Goal: Task Accomplishment & Management: Manage account settings

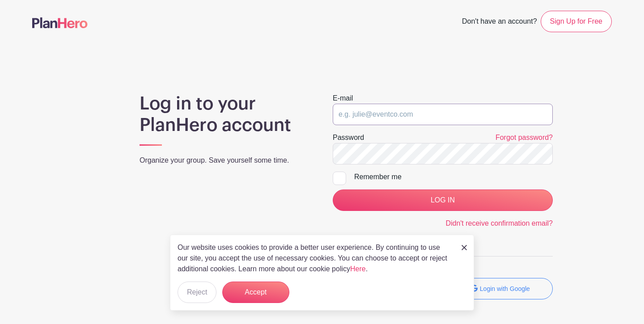
type input "AGirardier@brentwoodbaptist.com"
click at [443, 201] on input "LOG IN" at bounding box center [443, 200] width 220 height 21
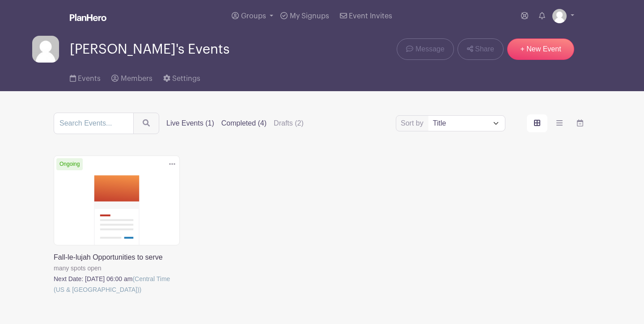
click at [254, 124] on label "Completed (4)" at bounding box center [244, 123] width 45 height 11
click at [0, 0] on input "Completed (4)" at bounding box center [0, 0] width 0 height 0
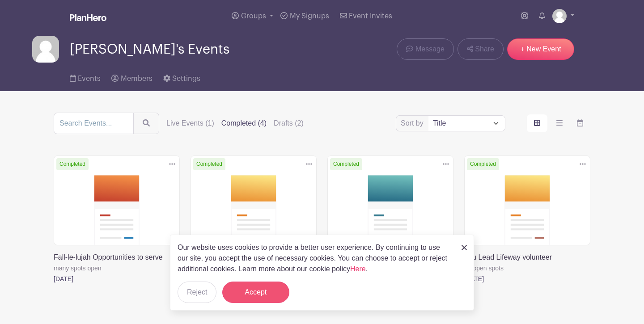
click at [255, 291] on button "Accept" at bounding box center [255, 292] width 67 height 21
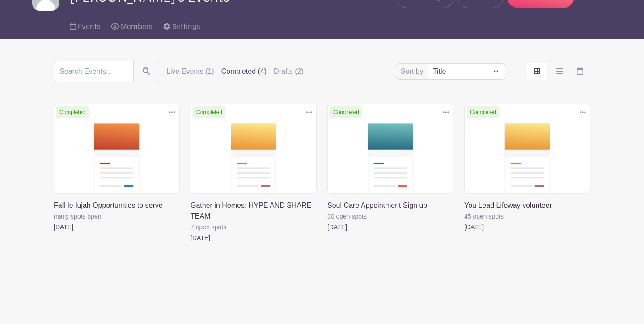
scroll to position [53, 0]
click at [54, 233] on link at bounding box center [54, 233] width 0 height 0
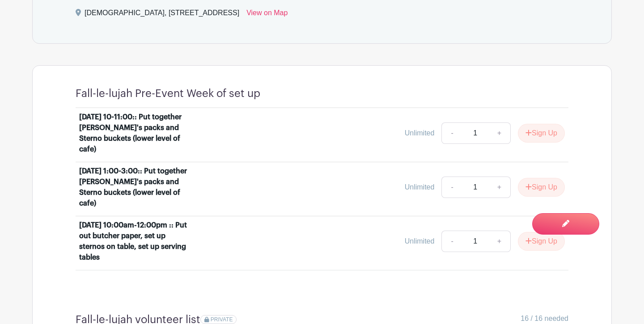
scroll to position [487, 0]
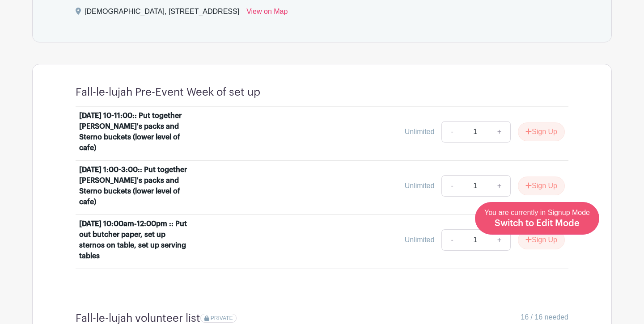
click at [566, 222] on span "Switch to Edit Mode" at bounding box center [537, 223] width 85 height 9
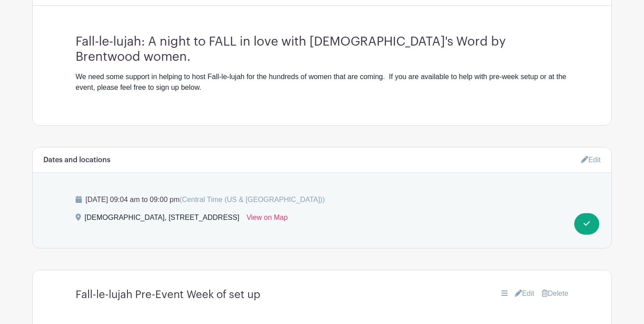
scroll to position [303, 0]
click at [521, 289] on link "Edit" at bounding box center [525, 294] width 20 height 11
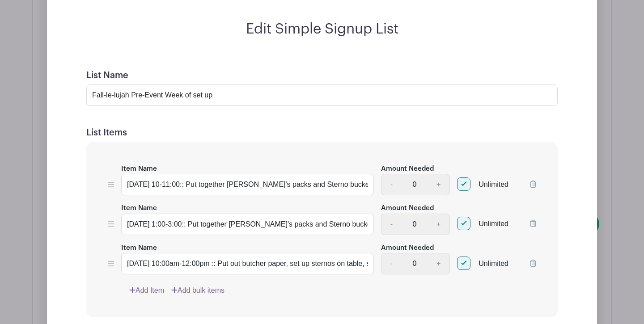
scroll to position [632, 0]
click at [223, 85] on input "Fall-le-lujah Pre-Event Week of set up" at bounding box center [322, 95] width 472 height 21
click at [132, 85] on input "Fall-le-lujah Pre-Event Week of set up" at bounding box center [322, 95] width 472 height 21
type input "Fall-le-lujah [DATE] Invitation passing out and Pre-Event Week of set up"
click at [145, 286] on link "Add Item" at bounding box center [146, 291] width 35 height 11
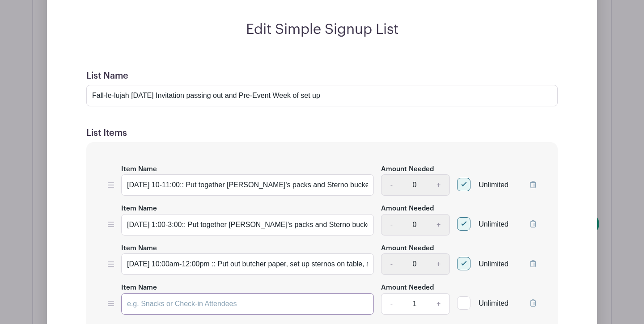
click at [156, 294] on input "Item Name" at bounding box center [247, 304] width 253 height 21
type input "[DATE]"
click at [158, 175] on input "[DATE] 10-11:00:: Put together [PERSON_NAME]'s packs and Sterno buckets (lower …" at bounding box center [247, 185] width 253 height 21
type input "[DATE] 10-11:00:: Put together [PERSON_NAME]'s packs and Sterno buckets (lower …"
click at [158, 214] on input "[DATE] 1:00-3:00:: Put together [PERSON_NAME]'s packs and Sterno buckets (lower…" at bounding box center [247, 224] width 253 height 21
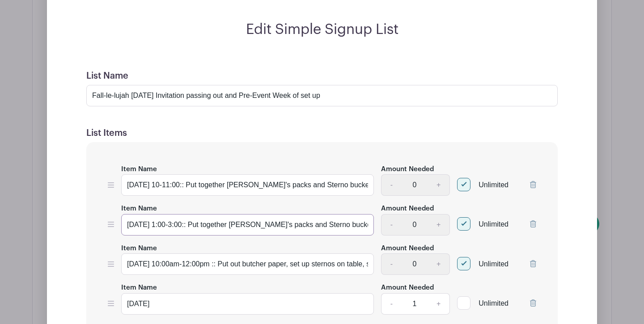
type input "[DATE] 1:00-3:00:: Put together [PERSON_NAME]'s packs and Sterno buckets (lower…"
click at [152, 254] on input "[DATE] 10:00am-12:00pm :: Put out butcher paper, set up sternos on table, set u…" at bounding box center [247, 264] width 253 height 21
type input "[DATE] 10:00am-12:00pm :: Put out butcher paper, set up sternos on table, set u…"
click at [214, 294] on input "[DATE]" at bounding box center [247, 304] width 253 height 21
type input "[DATE] 9:00-9:30 am | pass out invitations and stroop waffles"
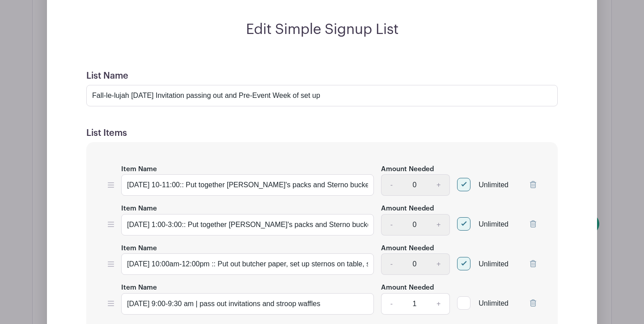
click at [441, 294] on link "+" at bounding box center [439, 304] width 22 height 21
type input "4"
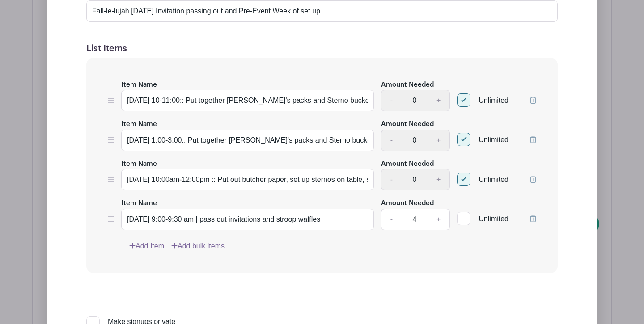
scroll to position [718, 0]
click at [149, 240] on link "Add Item" at bounding box center [146, 245] width 35 height 11
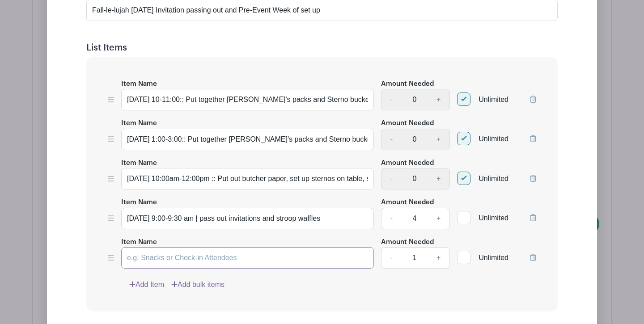
click at [145, 248] on input "Item Name" at bounding box center [247, 258] width 253 height 21
type input "[DATE] 10:30"
drag, startPoint x: 202, startPoint y: 205, endPoint x: 243, endPoint y: 209, distance: 41.7
click at [243, 209] on input "[DATE] 9:00-9:30 am | pass out invitations and stroop waffles" at bounding box center [247, 218] width 253 height 21
paste input "After 8:00 Service 8:45 – 9:15 AM"
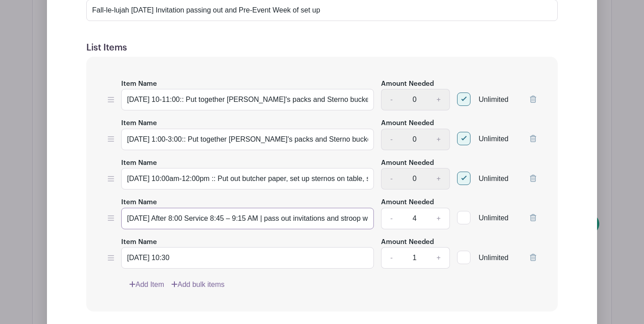
type input "[DATE] After 8:00 Service 8:45 – 9:15 AM | pass out invitations and stroop waff…"
click at [240, 248] on input "[DATE] 10:30" at bounding box center [247, 258] width 253 height 21
drag, startPoint x: 231, startPoint y: 247, endPoint x: 203, endPoint y: 247, distance: 28.2
click at [203, 248] on input "[DATE] 10:30" at bounding box center [247, 258] width 253 height 21
type input "[DATE]"
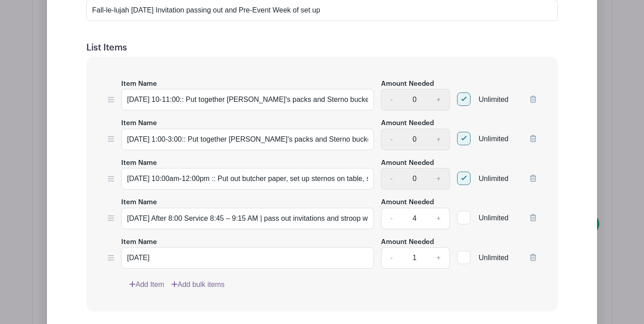
click at [437, 248] on link "+" at bounding box center [439, 258] width 22 height 21
type input "4"
click at [230, 248] on input "[DATE]" at bounding box center [247, 258] width 253 height 21
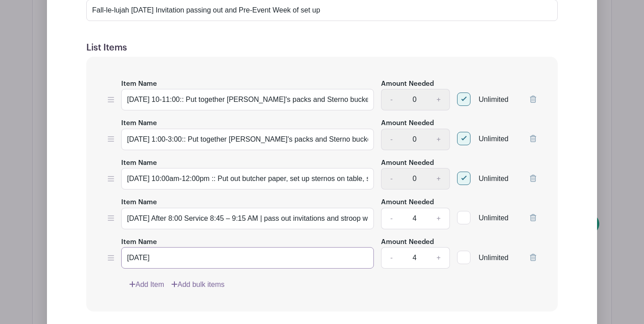
paste input "Before 9:30 Service 9:15 – 9:45 AM"
drag, startPoint x: 315, startPoint y: 205, endPoint x: 424, endPoint y: 208, distance: 109.3
click at [424, 208] on div "Item Name [DATE] After 8:00 Service 8:45 – 9:15 AM | pass out invitations and s…" at bounding box center [322, 213] width 429 height 33
drag, startPoint x: 239, startPoint y: 205, endPoint x: 381, endPoint y: 205, distance: 142.3
click at [381, 205] on div "Item Name [DATE] After 8:00 Service 8:45 – 9:15 AM | pass out invitations and s…" at bounding box center [322, 213] width 429 height 33
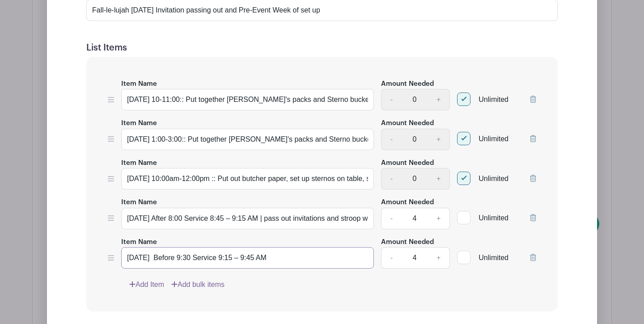
click at [333, 248] on input "[DATE] Before 9:30 Service 9:15 – 9:45 AM" at bounding box center [247, 258] width 253 height 21
paste input "| pass out invitations and stroop waffles"
type input "[DATE] Before 9:30 Service 9:15 – 9:45 AM | pass out invitations and stroop waf…"
click at [148, 280] on link "Add Item" at bounding box center [146, 285] width 35 height 11
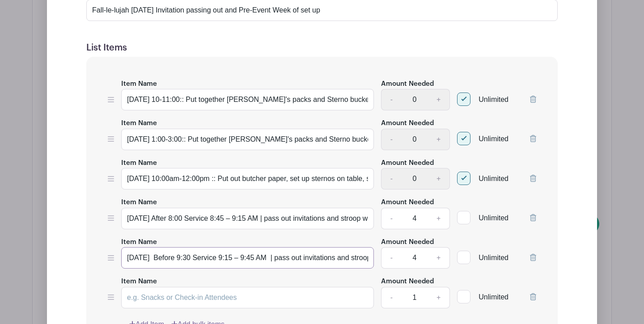
drag, startPoint x: 127, startPoint y: 245, endPoint x: 382, endPoint y: 253, distance: 255.3
click at [382, 253] on div "Item Name [DATE] Before 9:30 Service 9:15 – 9:45 AM | pass out invitations and …" at bounding box center [322, 253] width 429 height 33
click at [267, 287] on input "Item Name" at bounding box center [247, 297] width 253 height 21
paste input "[DATE] Before 9:30 Service 9:15 – 9:45 AM | pass out invitations and stroop waf…"
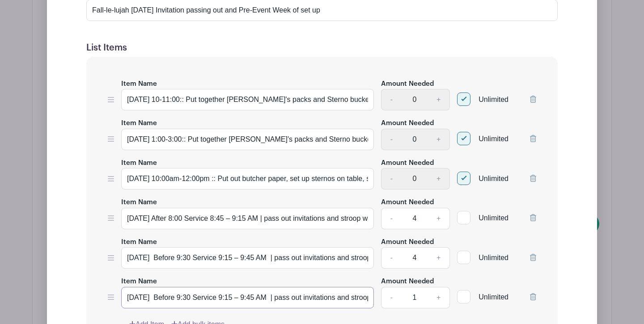
drag, startPoint x: 236, startPoint y: 285, endPoint x: 188, endPoint y: 282, distance: 48.4
click at [188, 287] on input "[DATE] Before 9:30 Service 9:15 – 9:45 AM | pass out invitations and stroop waf…" at bounding box center [247, 297] width 253 height 21
paste input "After 9:30 Service 10:30 – 11:00"
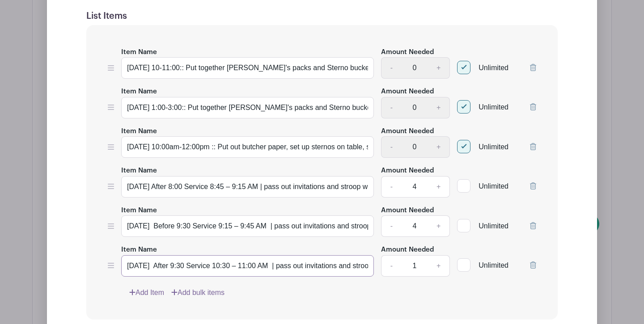
scroll to position [752, 0]
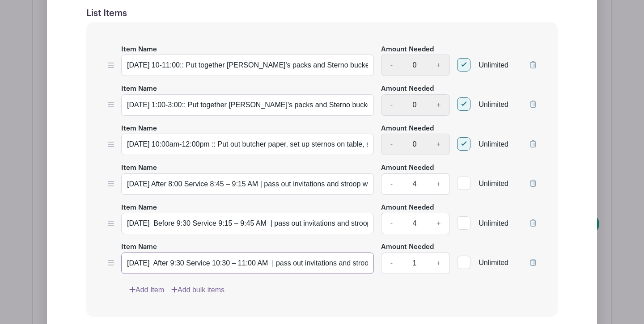
type input "[DATE] After 9:30 Service 10:30 – 11:00 AM | pass out invitations and stroop wa…"
click at [147, 285] on link "Add Item" at bounding box center [146, 290] width 35 height 11
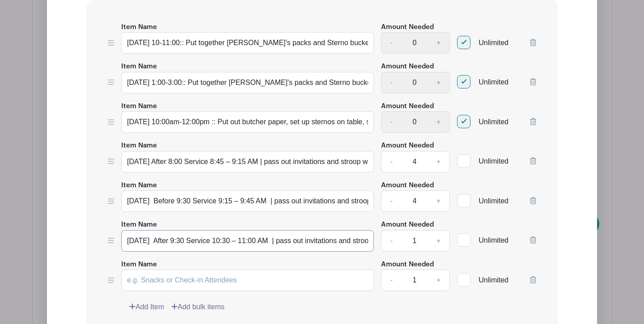
drag, startPoint x: 128, startPoint y: 228, endPoint x: 375, endPoint y: 237, distance: 247.2
click at [375, 237] on div "Item Name [DATE] After 9:30 Service 10:30 – 11:00 AM | pass out invitations and…" at bounding box center [322, 235] width 429 height 33
click at [320, 270] on input "Item Name" at bounding box center [247, 280] width 253 height 21
paste input "[DATE] After 9:30 Service 10:30 – 11:00 AM | pass out invitations and stroop wa…"
type input "[DATE] After 9:30 Service 10:30 – 11:00 AM | pass out invitations and stroop wa…"
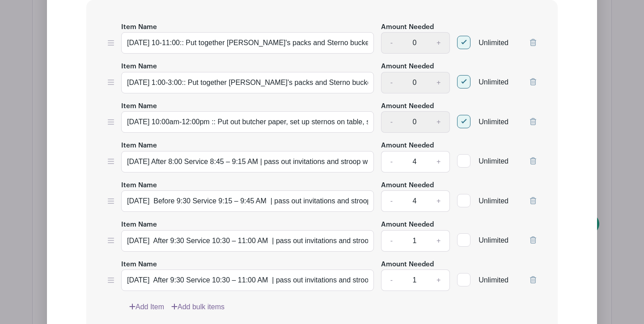
click at [143, 302] on link "Add Item" at bounding box center [146, 307] width 35 height 11
click at [139, 310] on input "Item Name" at bounding box center [247, 320] width 253 height 21
paste input "[DATE] After 9:30 Service 10:30 – 11:00 AM | pass out invitations and stroop wa…"
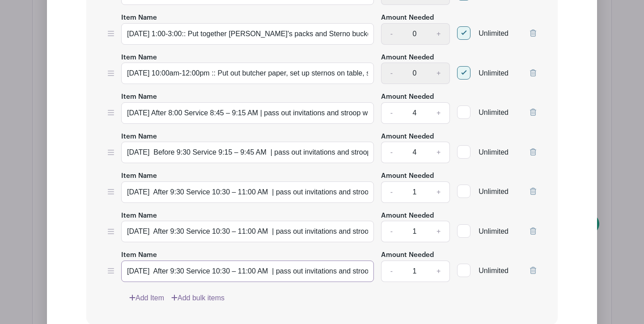
scroll to position [835, 0]
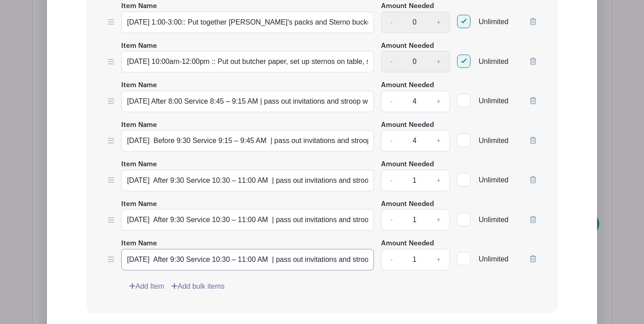
type input "[DATE] After 9:30 Service 10:30 – 11:00 AM | pass out invitations and stroop wa…"
drag, startPoint x: 320, startPoint y: 208, endPoint x: 204, endPoint y: 208, distance: 116.8
click at [204, 209] on input "[DATE] After 9:30 Service 10:30 – 11:00 AM | pass out invitations and stroop wa…" at bounding box center [247, 219] width 253 height 21
paste input "Before 11:00 Service 10:45 – 11:15 AM"
type input "[DATE] Before 11:00 Service 10:45 – 11:15 AM | pass out invitations and stroop …"
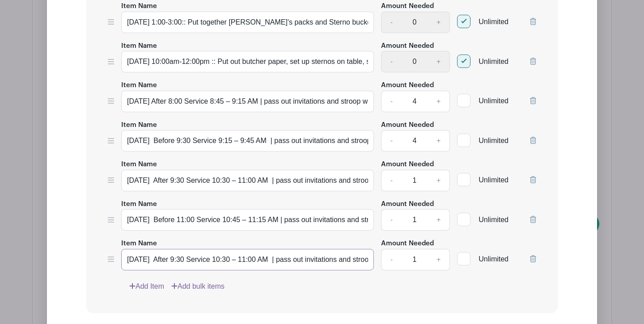
drag, startPoint x: 319, startPoint y: 247, endPoint x: 202, endPoint y: 247, distance: 116.8
click at [202, 249] on input "[DATE] After 9:30 Service 10:30 – 11:00 AM | pass out invitations and stroop wa…" at bounding box center [247, 259] width 253 height 21
paste input "After 11:00 Service 12:00 – 12:30 P"
type input "[DATE] After 11:00 Service 12:00 – 12:30 PM | pass out invitations and stroop w…"
click at [439, 170] on link "+" at bounding box center [439, 180] width 22 height 21
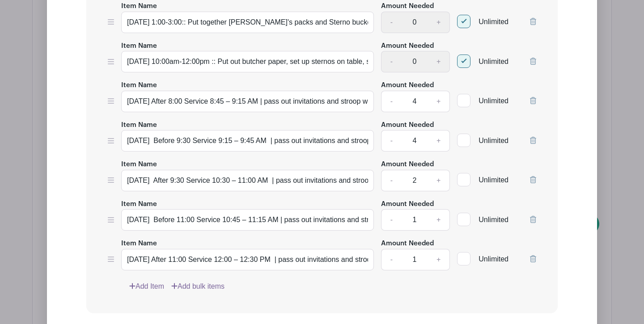
click at [439, 170] on link "+" at bounding box center [439, 180] width 22 height 21
type input "4"
click at [440, 209] on link "+" at bounding box center [439, 219] width 22 height 21
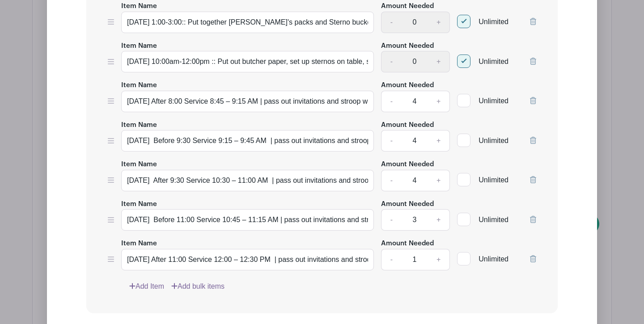
click at [440, 209] on link "+" at bounding box center [439, 219] width 22 height 21
type input "4"
click at [439, 249] on link "+" at bounding box center [439, 259] width 22 height 21
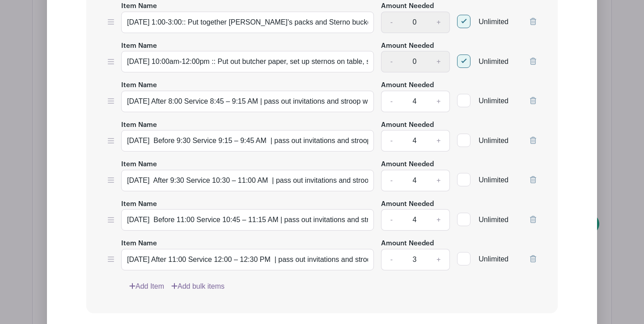
type input "4"
click at [446, 283] on div "Item Name [DATE] 10-11:00:: Put together [PERSON_NAME]'s packs and Sterno bucke…" at bounding box center [322, 127] width 472 height 374
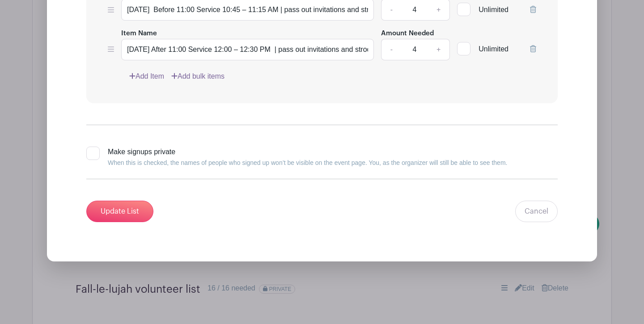
scroll to position [1041, 0]
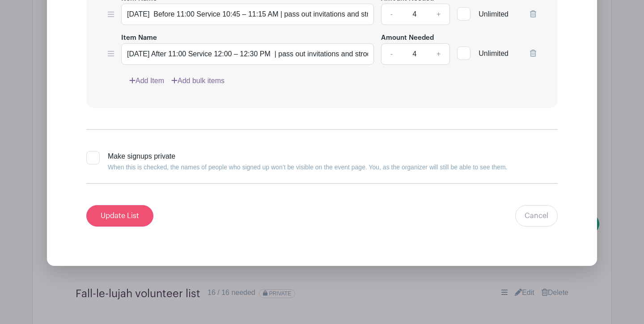
click at [117, 205] on input "Update List" at bounding box center [119, 215] width 67 height 21
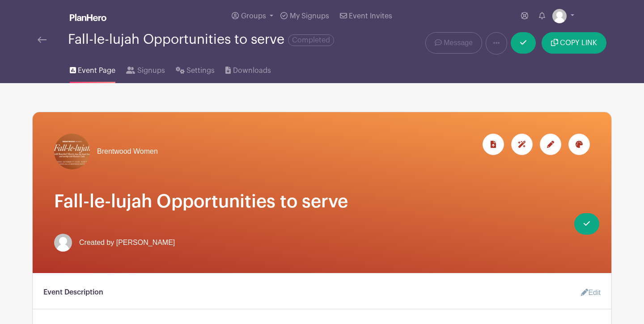
scroll to position [0, 0]
click at [573, 47] on button "COPY LINK" at bounding box center [574, 42] width 65 height 21
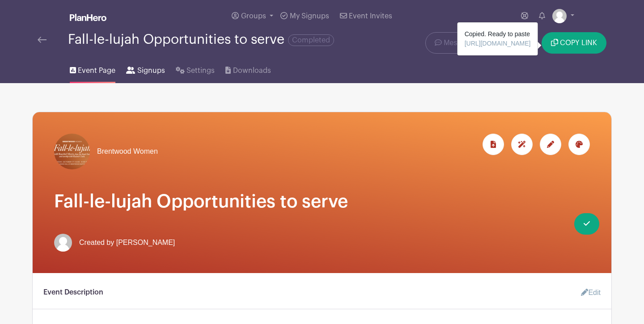
click at [141, 70] on span "Signups" at bounding box center [151, 70] width 28 height 11
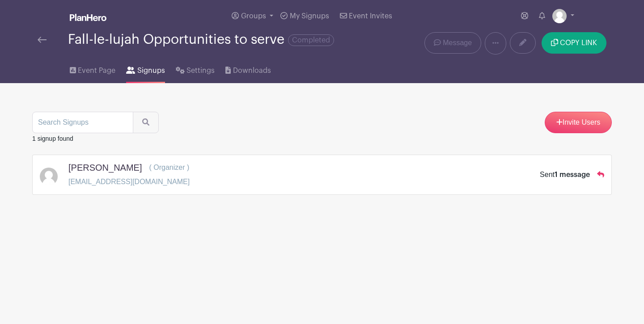
click at [153, 74] on span "Signups" at bounding box center [151, 70] width 28 height 11
click at [45, 41] on img at bounding box center [42, 40] width 9 height 6
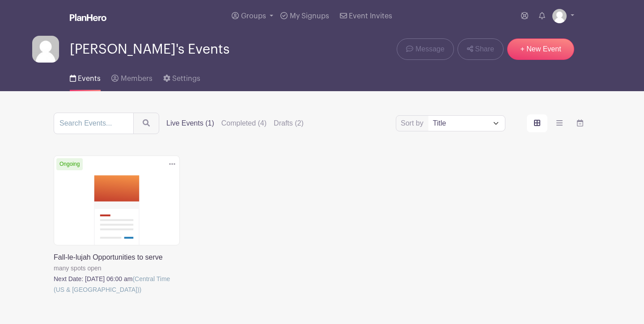
click at [54, 295] on link at bounding box center [54, 295] width 0 height 0
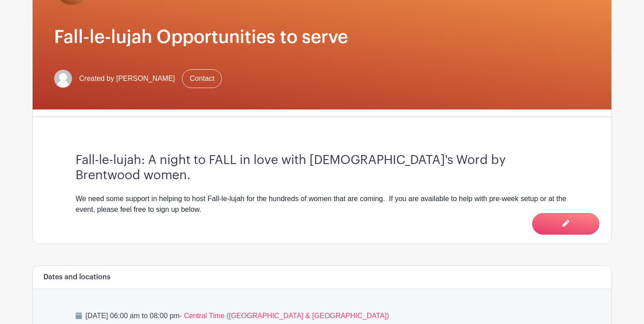
scroll to position [162, 0]
